Goal: Navigation & Orientation: Understand site structure

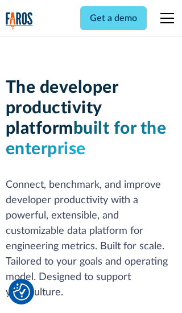
scroll to position [172, 0]
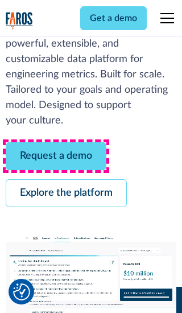
click at [56, 156] on link "Request a demo" at bounding box center [56, 156] width 101 height 28
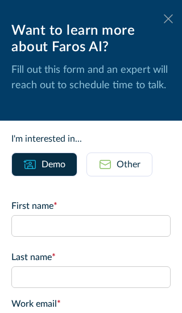
click at [168, 19] on icon at bounding box center [168, 18] width 9 height 9
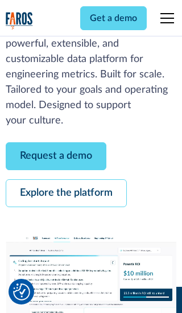
scroll to position [209, 0]
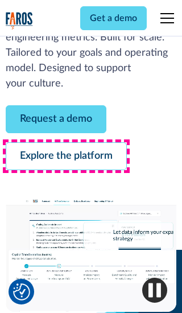
click at [66, 156] on link "Explore the platform" at bounding box center [66, 156] width 121 height 28
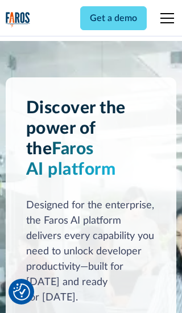
scroll to position [8550, 0]
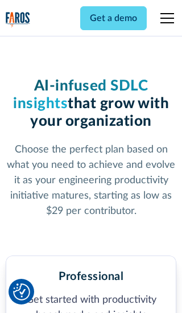
scroll to position [1768, 0]
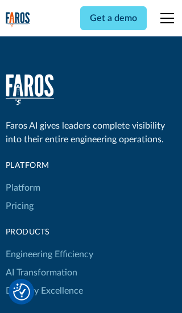
click at [22, 179] on link "Platform" at bounding box center [23, 188] width 35 height 18
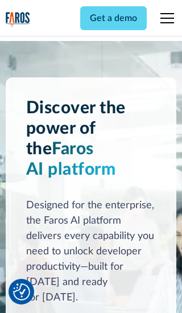
scroll to position [8915, 0]
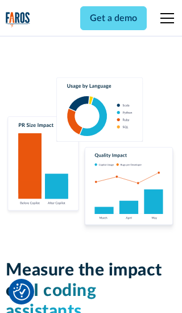
scroll to position [7061, 0]
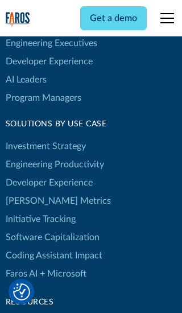
click at [34, 192] on link "[PERSON_NAME] Metrics" at bounding box center [58, 201] width 105 height 18
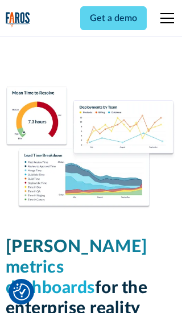
scroll to position [4986, 0]
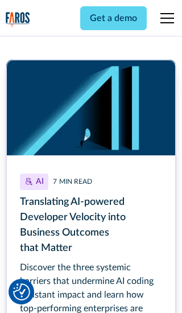
scroll to position [5146, 0]
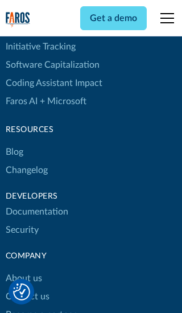
click at [26, 161] on link "Changelog" at bounding box center [27, 170] width 42 height 18
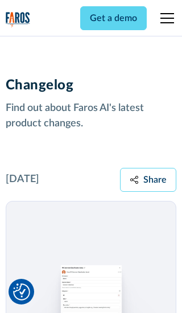
scroll to position [13746, 0]
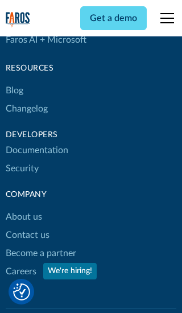
click at [23, 208] on link "About us" at bounding box center [24, 217] width 36 height 18
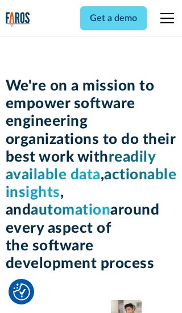
scroll to position [3928, 0]
